Goal: Task Accomplishment & Management: Use online tool/utility

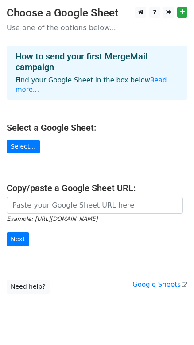
drag, startPoint x: 13, startPoint y: 196, endPoint x: 155, endPoint y: 192, distance: 141.8
click at [157, 197] on input "url" at bounding box center [95, 205] width 176 height 17
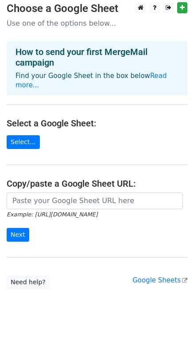
scroll to position [9, 0]
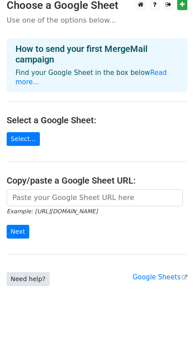
scroll to position [9, 0]
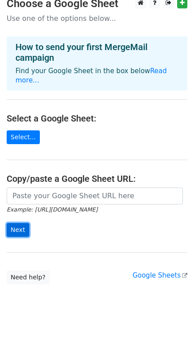
click at [13, 223] on input "Next" at bounding box center [18, 230] width 23 height 14
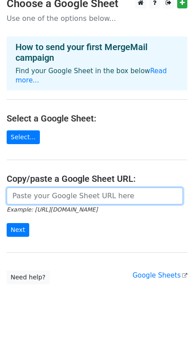
click at [53, 187] on input "url" at bounding box center [95, 195] width 176 height 17
click at [52, 190] on input "url" at bounding box center [95, 195] width 176 height 17
click at [53, 188] on input "url" at bounding box center [95, 195] width 176 height 17
click at [41, 187] on input "url" at bounding box center [95, 195] width 176 height 17
paste input "https://docs.google.com/spreadsheets/d/1LctKIt-4nSSbn4c7PrC3iMa15UrvWuCziD-RnAk…"
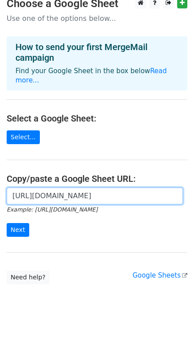
scroll to position [0, 243]
type input "https://docs.google.com/spreadsheets/d/1LctKIt-4nSSbn4c7PrC3iMa15UrvWuCziD-RnAk…"
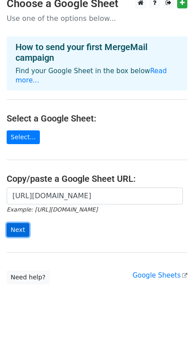
click at [11, 223] on input "Next" at bounding box center [18, 230] width 23 height 14
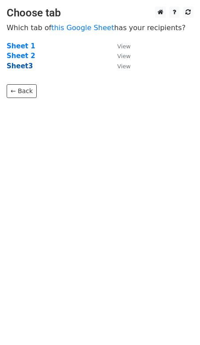
click at [23, 67] on strong "Sheet3" at bounding box center [20, 66] width 26 height 8
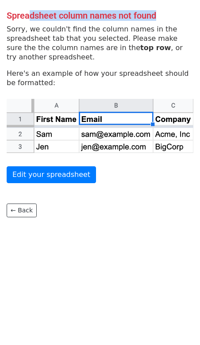
drag, startPoint x: 57, startPoint y: 15, endPoint x: 157, endPoint y: 12, distance: 100.1
click at [157, 12] on h4 "Spreadsheet column names not found" at bounding box center [100, 15] width 187 height 11
click at [159, 15] on h4 "Spreadsheet column names not found" at bounding box center [100, 15] width 187 height 11
click at [16, 214] on link "← Back" at bounding box center [22, 210] width 30 height 14
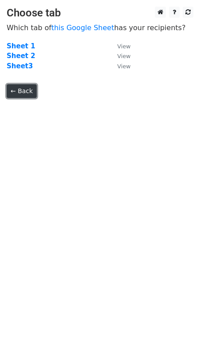
click at [23, 93] on link "← Back" at bounding box center [22, 91] width 30 height 14
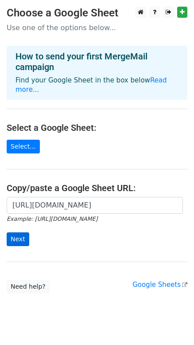
scroll to position [9, 0]
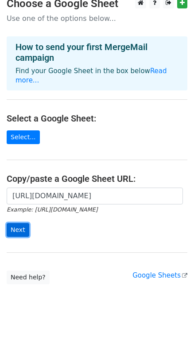
click at [19, 223] on input "Next" at bounding box center [18, 230] width 23 height 14
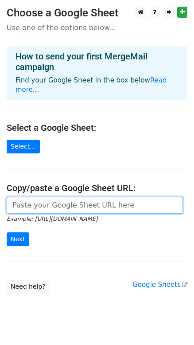
click at [40, 197] on input "url" at bounding box center [95, 205] width 176 height 17
paste input "[URL][DOMAIN_NAME]"
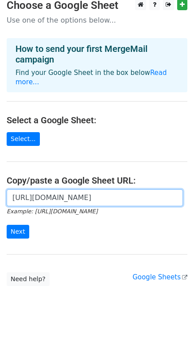
scroll to position [9, 0]
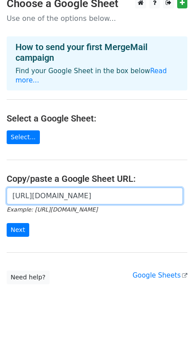
type input "[URL][DOMAIN_NAME]"
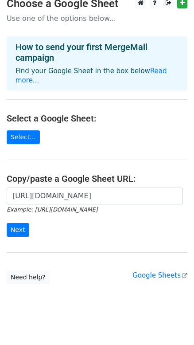
click at [24, 238] on main "Choose a Google Sheet Use one of the options below... How to send your first Me…" at bounding box center [97, 140] width 194 height 287
click at [16, 223] on input "Next" at bounding box center [18, 230] width 23 height 14
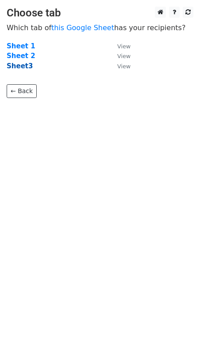
click at [19, 64] on strong "Sheet3" at bounding box center [20, 66] width 26 height 8
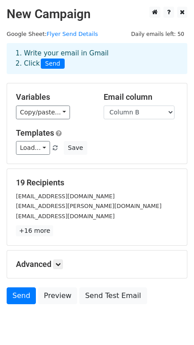
click at [31, 179] on h5 "19 Recipients" at bounding box center [97, 183] width 162 height 10
click at [31, 231] on link "+16 more" at bounding box center [34, 230] width 37 height 11
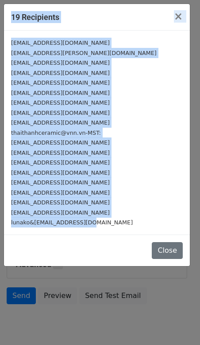
drag, startPoint x: 13, startPoint y: 191, endPoint x: -47, endPoint y: -22, distance: 221.2
click at [0, 0] on html "New Campaign Daily emails left: 50 Google Sheet: Flyer Send Details 1. Write yo…" at bounding box center [100, 189] width 200 height 379
click at [66, 40] on small "tranthetrung1975@gmail.com" at bounding box center [60, 42] width 99 height 7
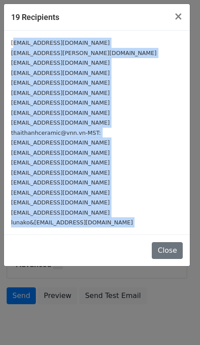
drag, startPoint x: 12, startPoint y: 42, endPoint x: 120, endPoint y: 267, distance: 250.6
click at [120, 268] on div "19 Recipients × tranthetrung1975@gmail.com duongdd@amy.vn baonp@amihome.com.vn …" at bounding box center [100, 172] width 200 height 345
click at [180, 18] on span "×" at bounding box center [178, 16] width 9 height 12
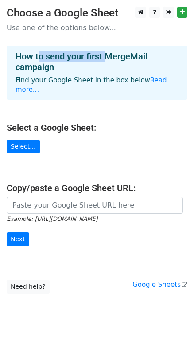
drag, startPoint x: 81, startPoint y: 62, endPoint x: 108, endPoint y: 61, distance: 27.0
click at [108, 61] on h4 "How to send your first MergeMail campaign" at bounding box center [97, 61] width 163 height 21
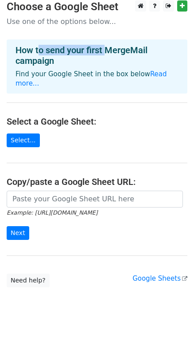
scroll to position [9, 0]
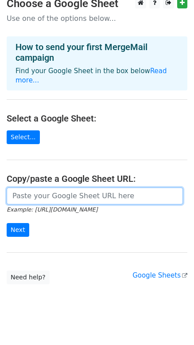
click at [58, 192] on input "url" at bounding box center [95, 195] width 176 height 17
